Goal: Unclear: Browse casually

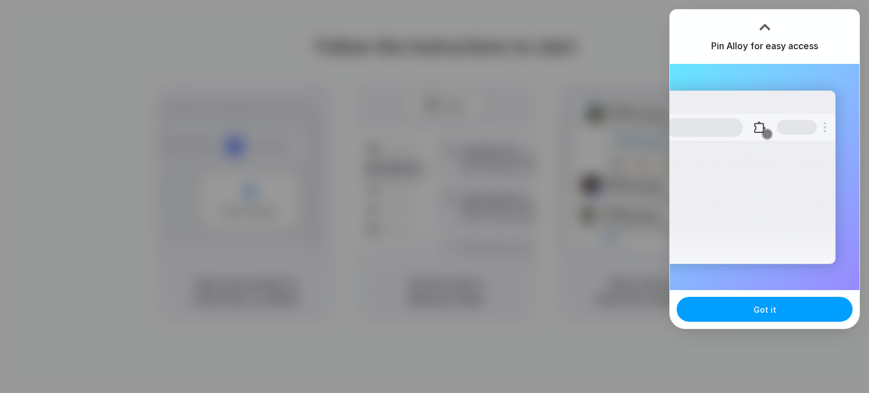
click at [771, 299] on button "Got it" at bounding box center [765, 309] width 176 height 25
